Goal: Task Accomplishment & Management: Manage account settings

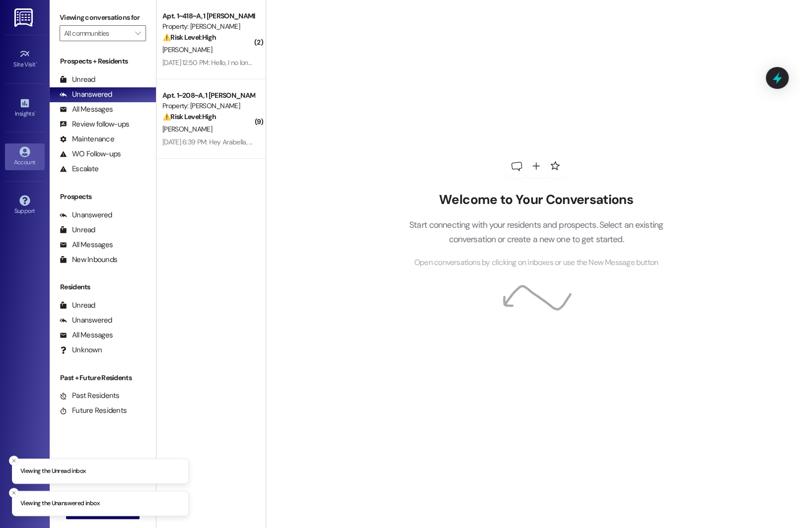
click at [25, 160] on div "Account" at bounding box center [25, 162] width 50 height 10
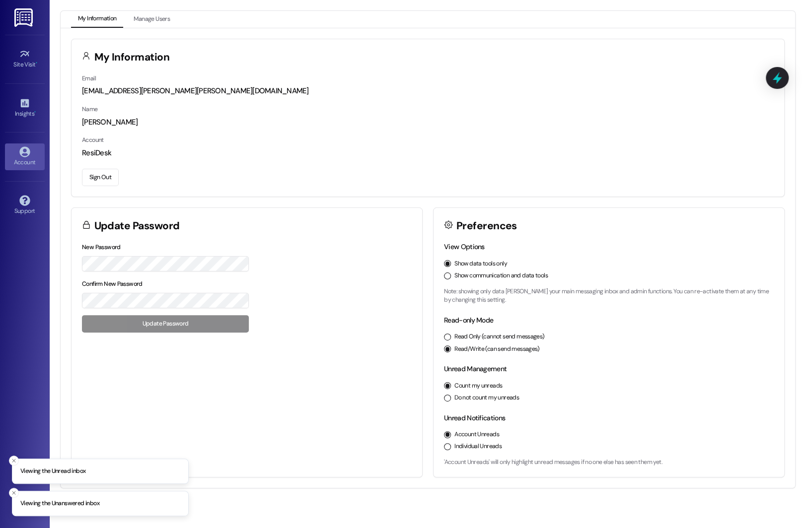
click at [88, 175] on button "Sign Out" at bounding box center [100, 177] width 37 height 17
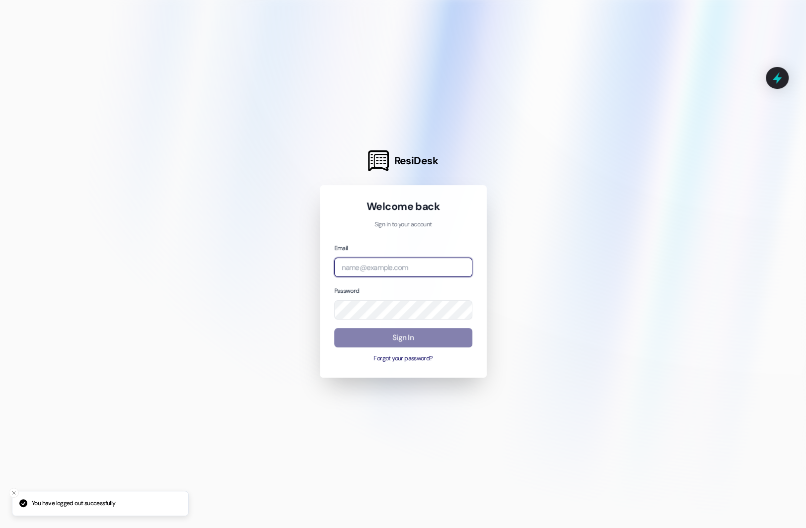
click at [438, 270] on input "email" at bounding box center [403, 267] width 138 height 19
type input "[EMAIL_ADDRESS][DOMAIN_NAME]"
